Goal: Information Seeking & Learning: Learn about a topic

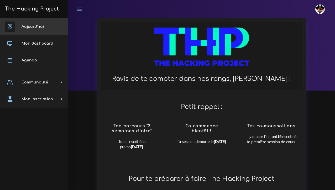
click at [30, 30] on link "Aujourd'hui" at bounding box center [34, 26] width 68 height 17
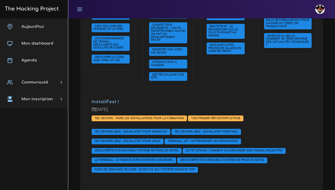
scroll to position [235, 0]
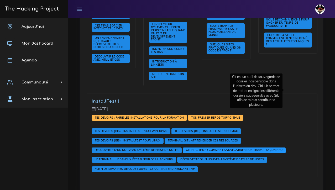
click at [284, 148] on span "Git et GitHub : comment sauvegarder son travail façon pro" at bounding box center [234, 150] width 99 height 4
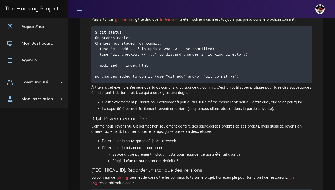
scroll to position [2212, 0]
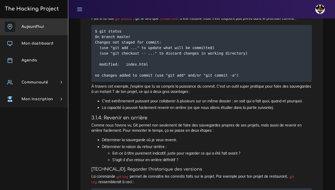
click at [28, 25] on span "Aujourd'hui" at bounding box center [33, 27] width 22 height 4
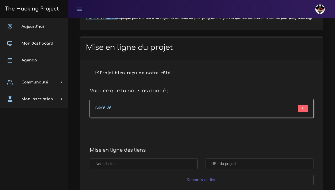
scroll to position [2369, 0]
click at [245, 105] on form "X" at bounding box center [257, 108] width 102 height 7
click at [104, 105] on link "ruby9_09" at bounding box center [102, 107] width 15 height 5
